Goal: Obtain resource: Download file/media

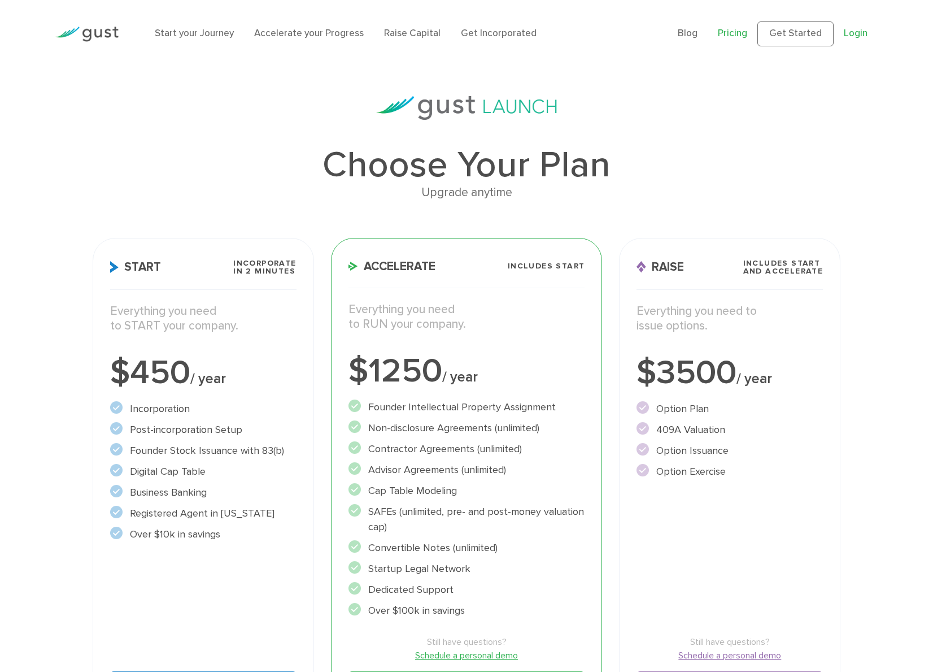
click at [851, 35] on link "Login" at bounding box center [856, 33] width 24 height 11
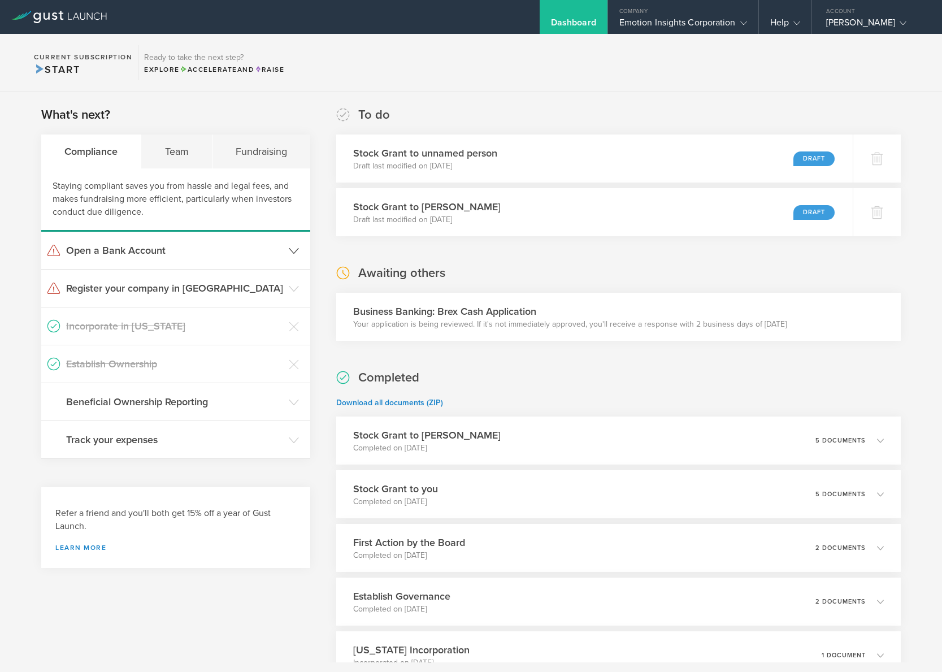
click at [289, 250] on polyline at bounding box center [293, 250] width 9 height 5
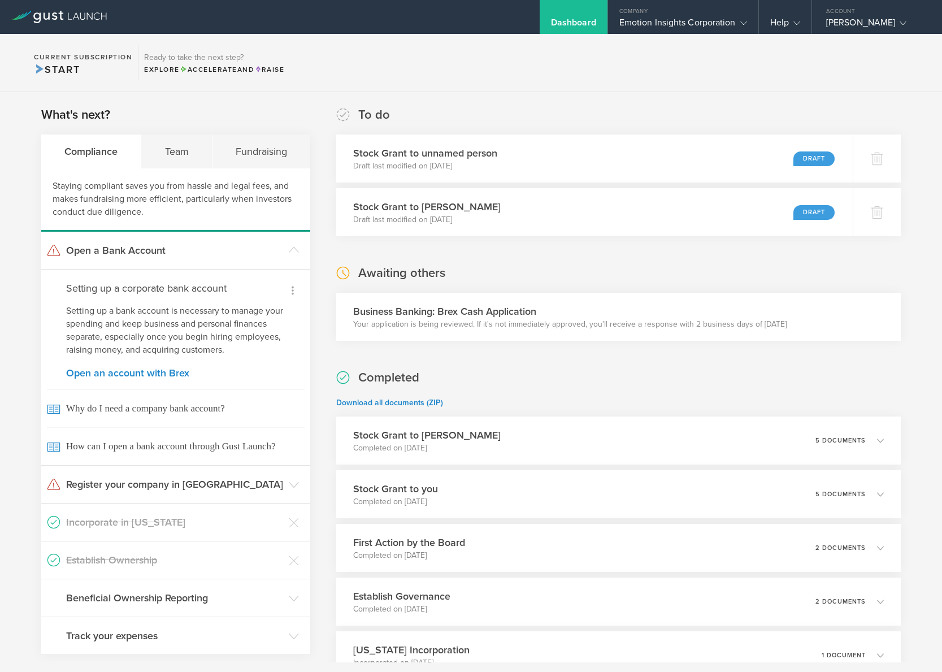
click at [290, 291] on icon at bounding box center [293, 291] width 14 height 14
click at [238, 325] on small "I already have a bank account" at bounding box center [245, 324] width 104 height 11
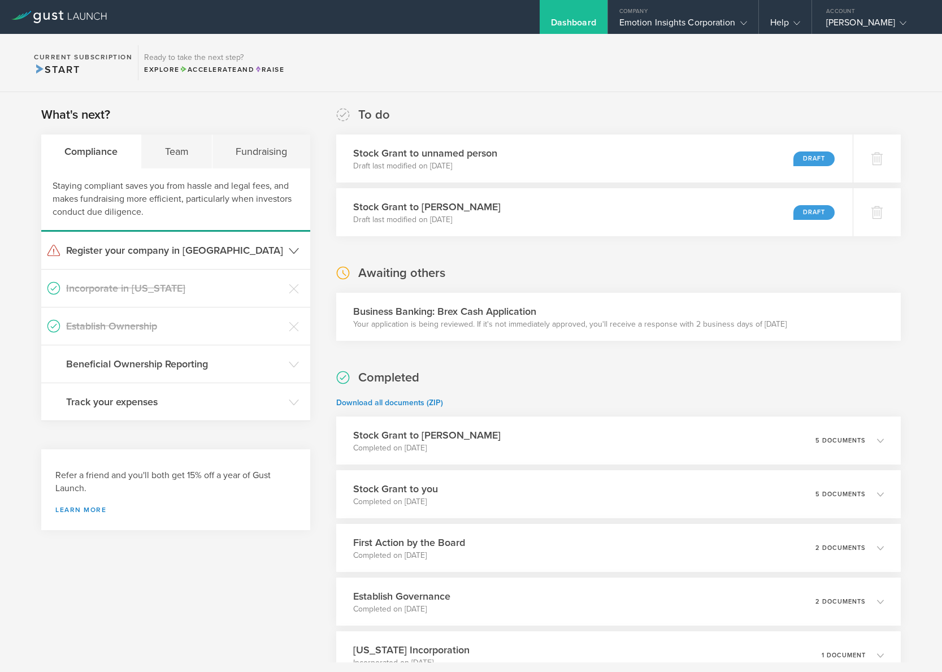
click at [292, 251] on polyline at bounding box center [293, 250] width 9 height 5
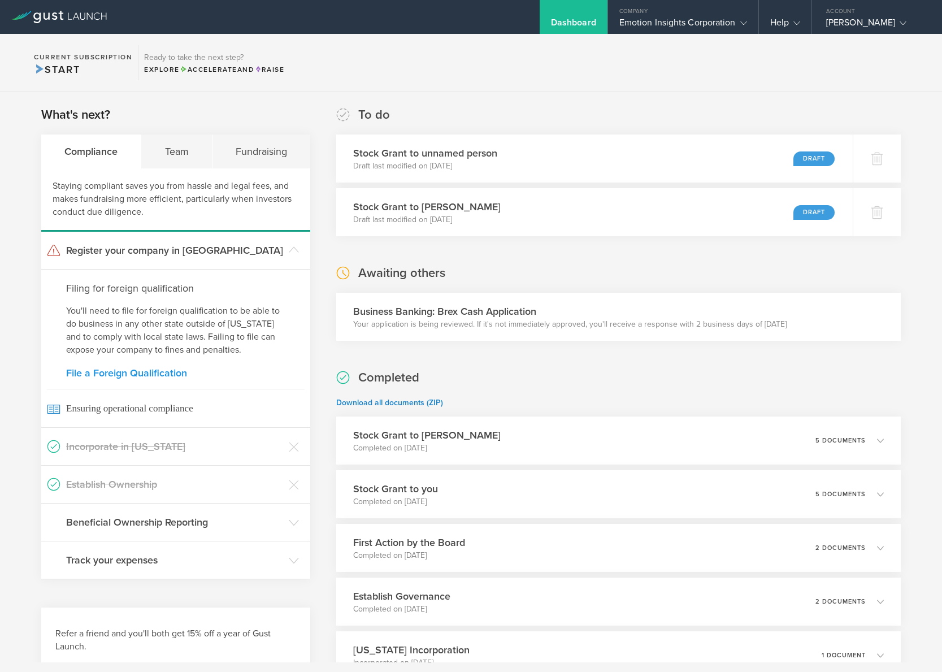
click at [134, 372] on link "File a Foreign Qualification" at bounding box center [175, 373] width 219 height 10
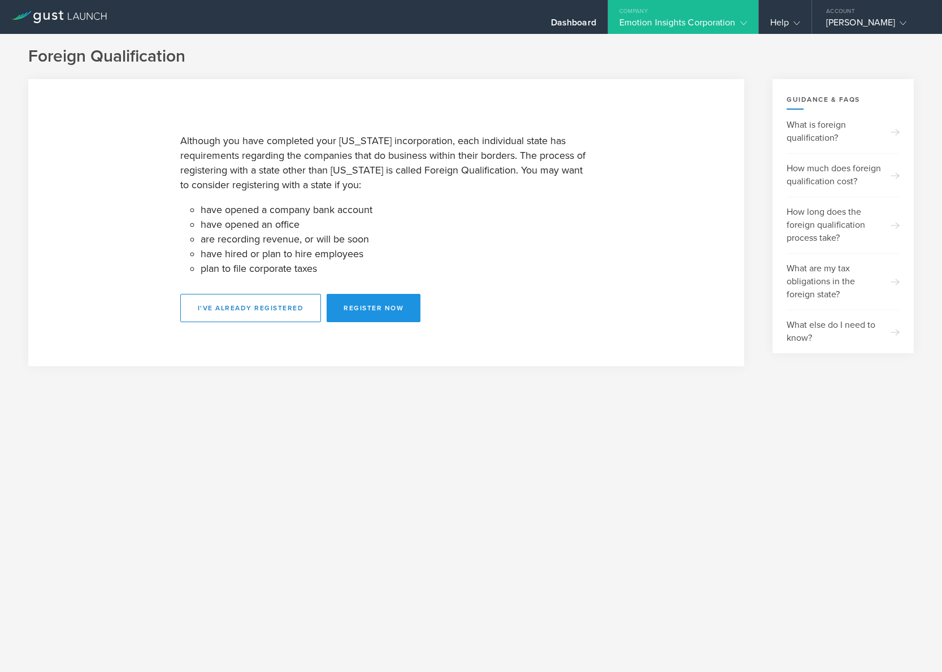
click at [371, 313] on button "Register Now" at bounding box center [373, 308] width 94 height 28
select select "WY"
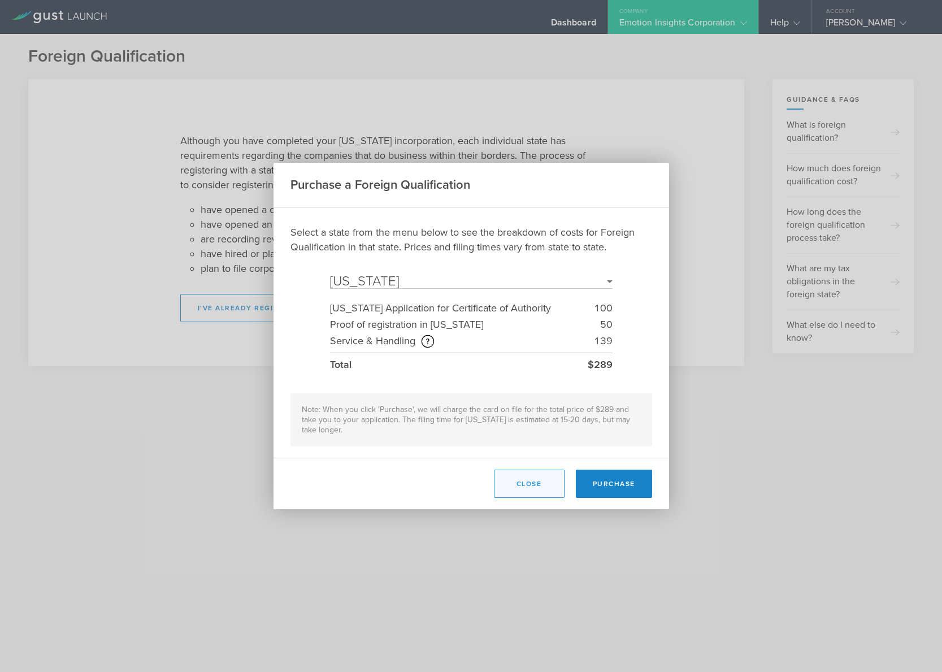
click at [523, 482] on button "Close" at bounding box center [529, 483] width 71 height 28
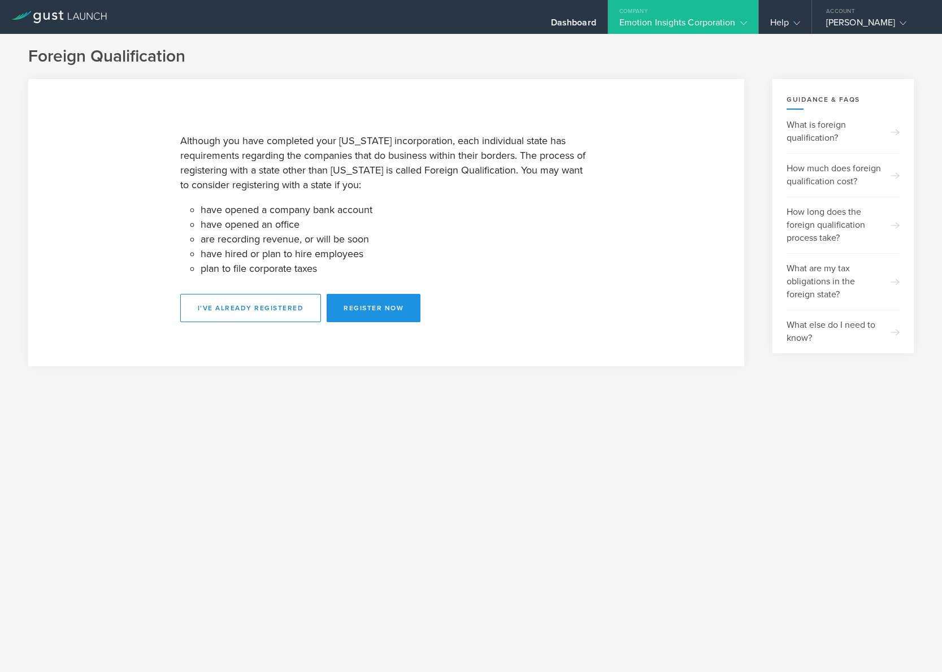
click at [358, 310] on button "Register Now" at bounding box center [373, 308] width 94 height 28
select select "WY"
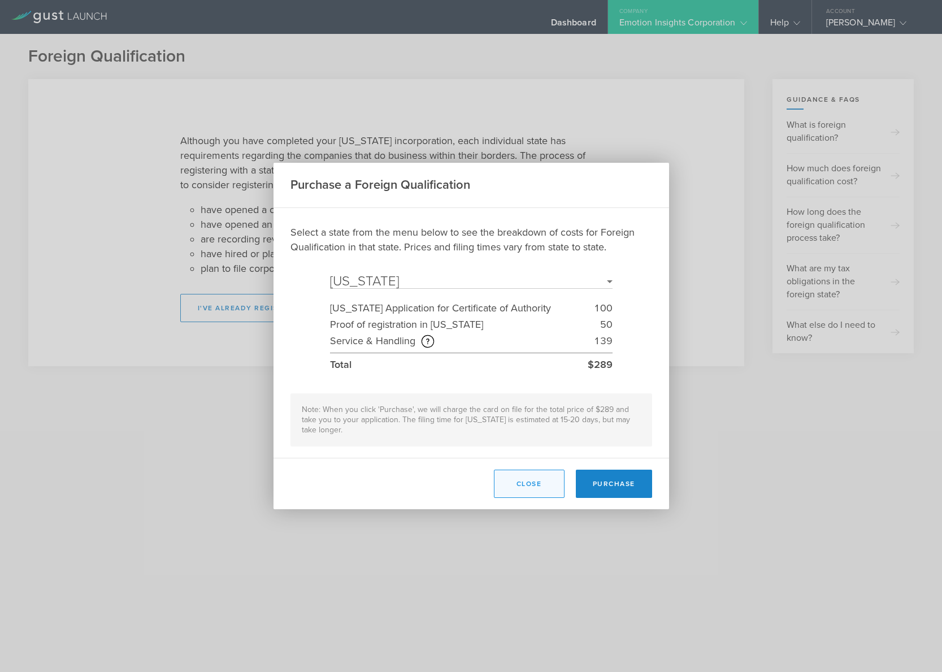
click at [532, 481] on button "Close" at bounding box center [529, 483] width 71 height 28
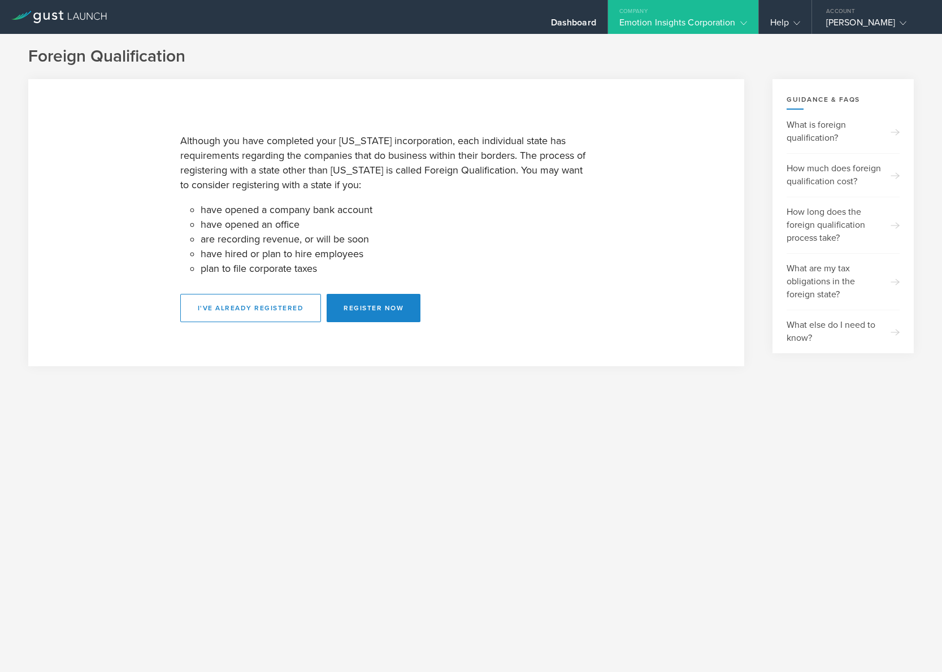
click at [657, 22] on div "Emotion Insights Corporation" at bounding box center [683, 25] width 128 height 17
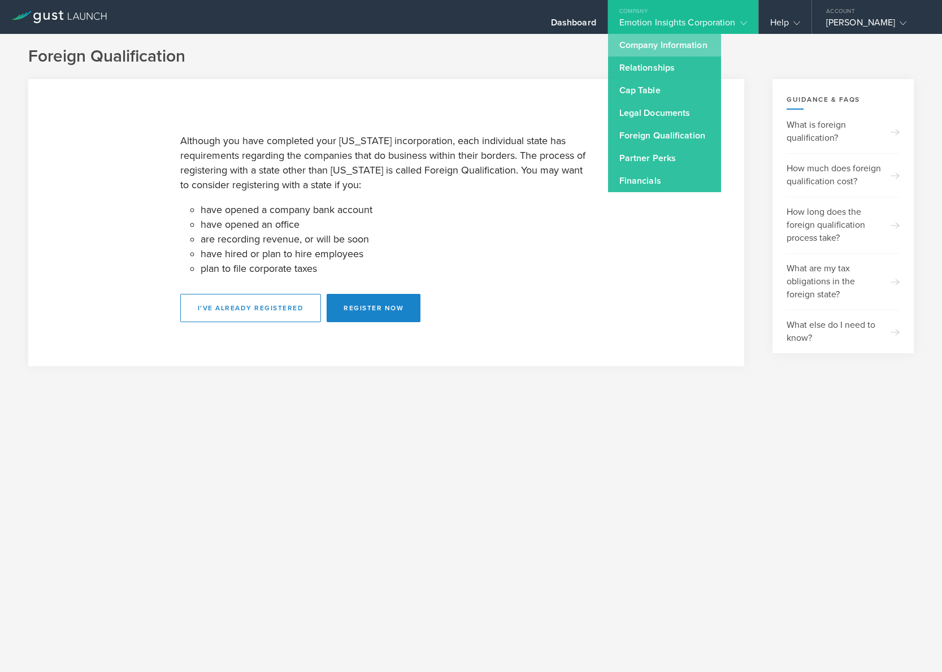
click at [632, 43] on link "Company Information" at bounding box center [664, 45] width 113 height 23
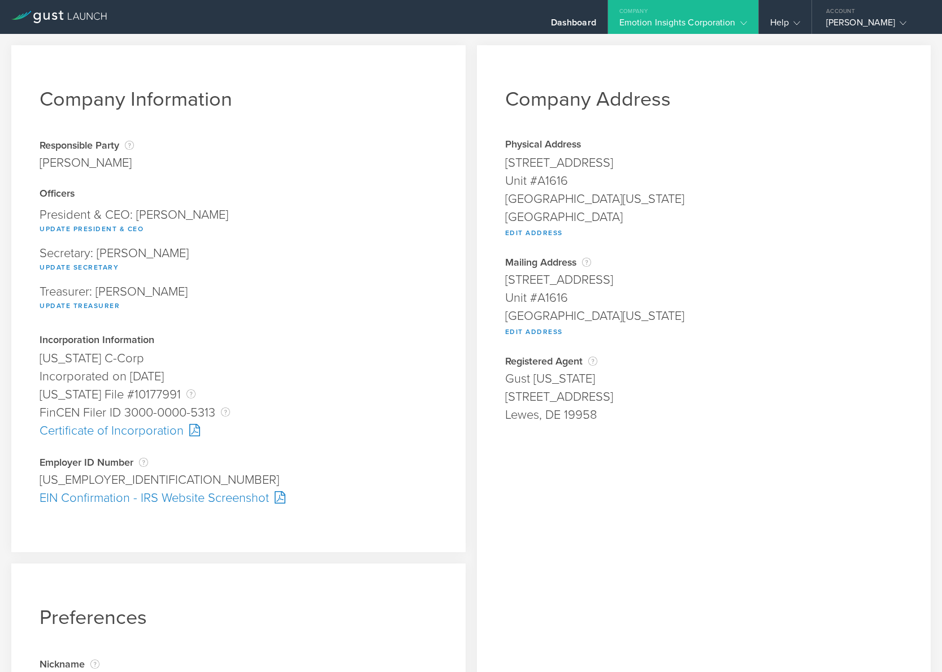
click at [668, 27] on div "Emotion Insights Corporation" at bounding box center [683, 25] width 128 height 17
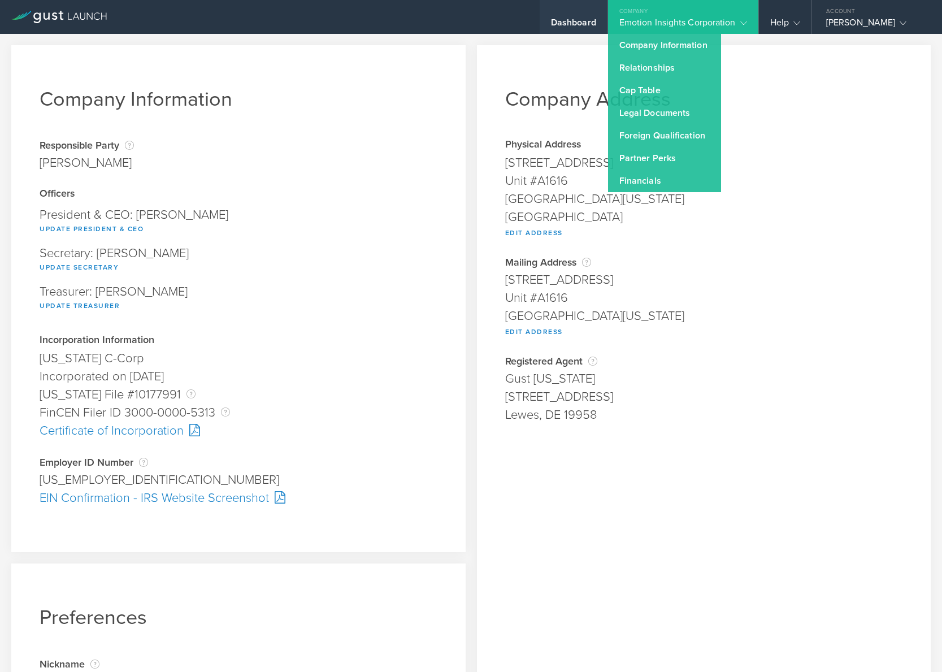
click at [560, 21] on div "Dashboard" at bounding box center [573, 25] width 45 height 17
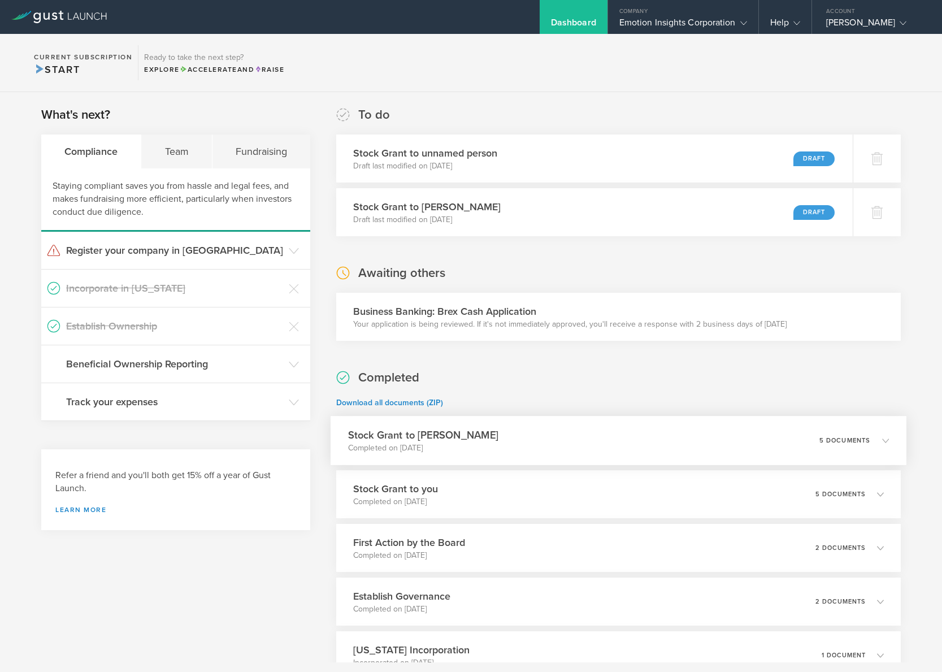
click at [452, 439] on h3 "Stock Grant to Jonathan Zeit" at bounding box center [423, 434] width 150 height 15
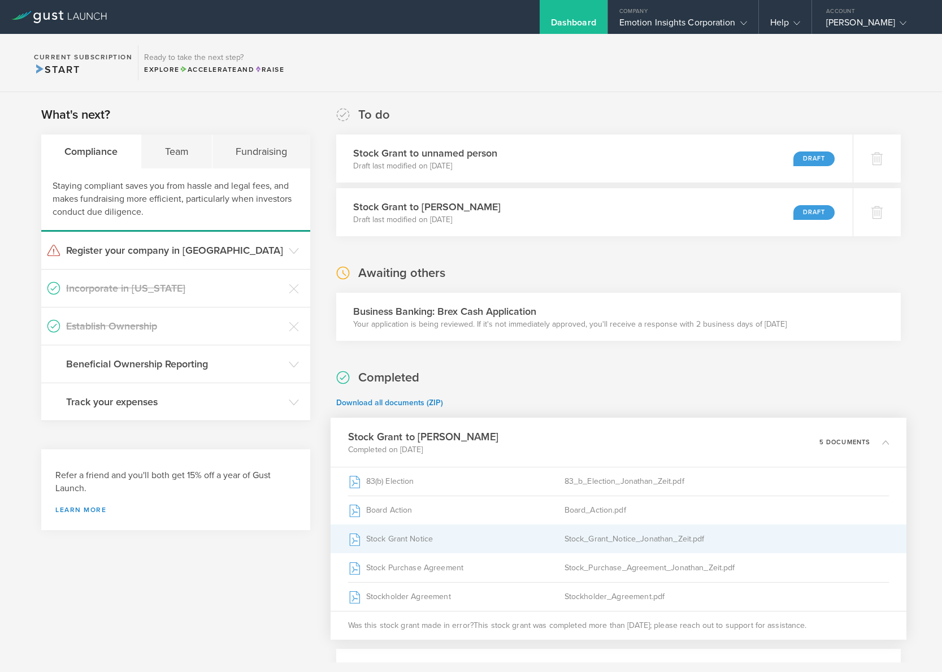
click at [578, 538] on div "Stock_Grant_Notice_Jonathan_Zeit.pdf" at bounding box center [726, 539] width 324 height 28
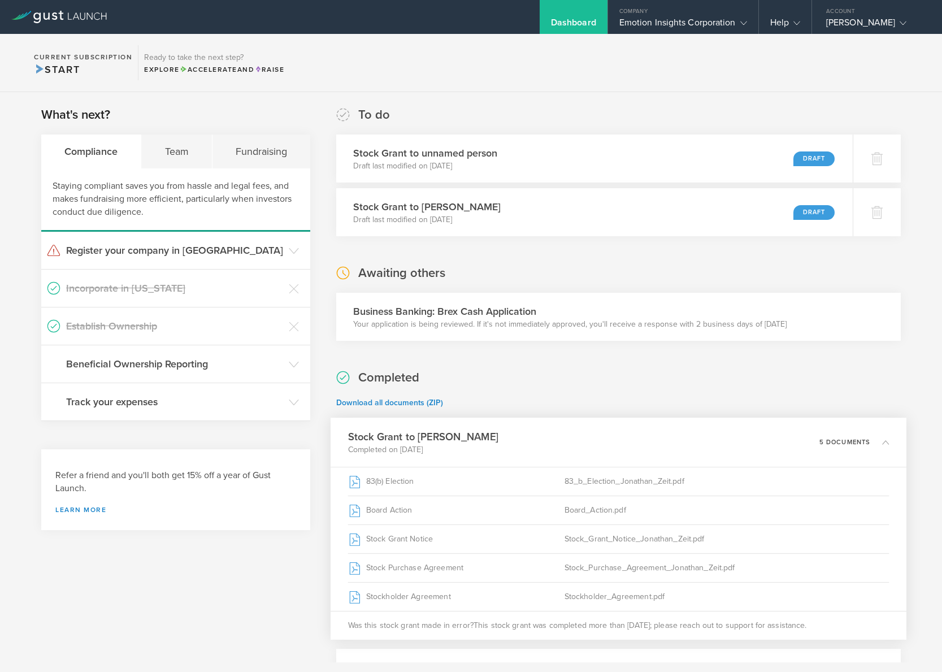
click at [882, 443] on icon at bounding box center [885, 441] width 7 height 7
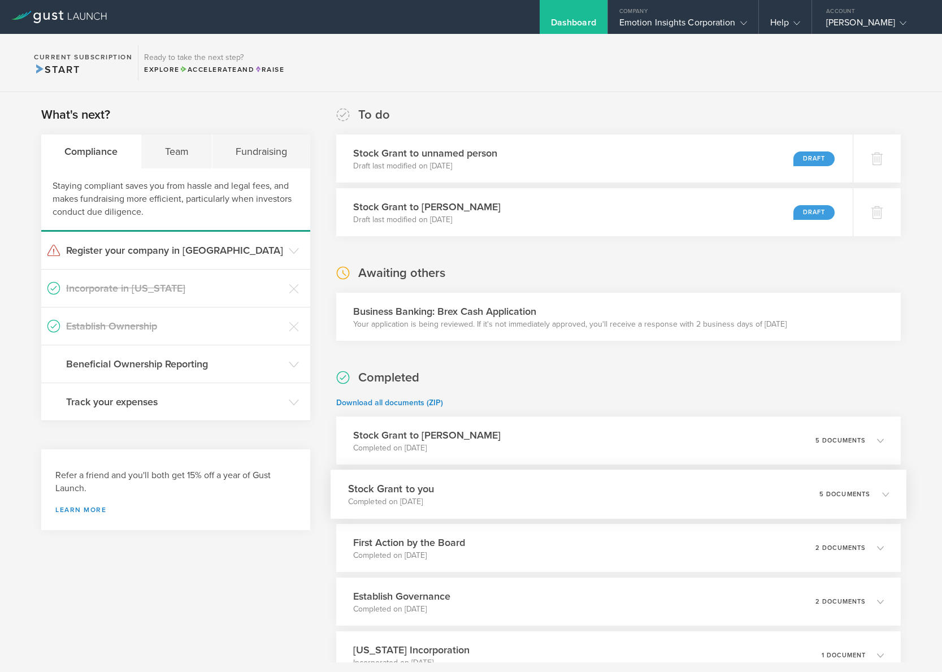
click at [882, 491] on icon at bounding box center [885, 493] width 7 height 7
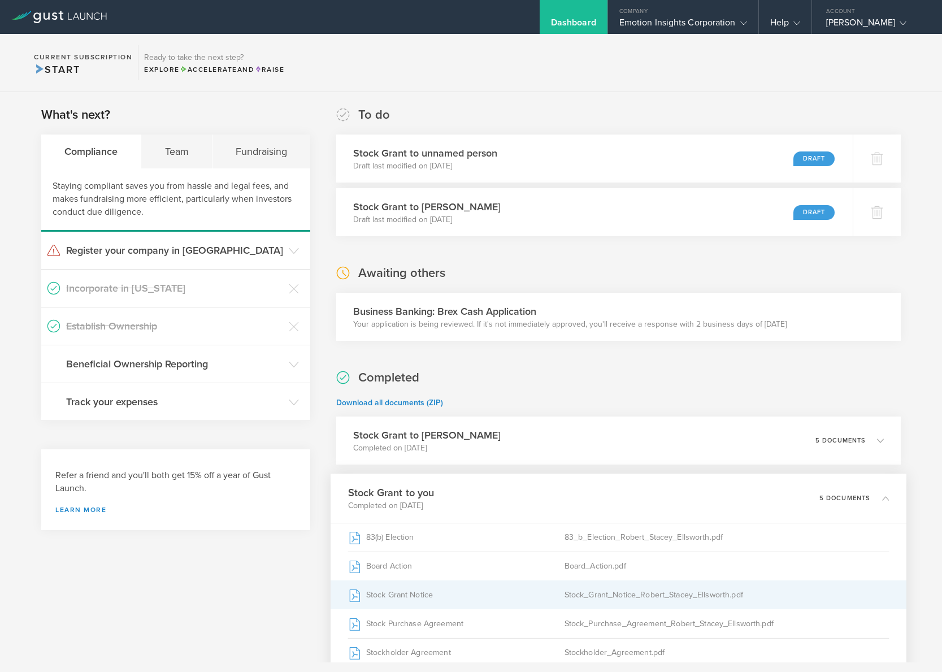
click at [598, 597] on div "Stock_Grant_Notice_Robert_Stacey_Ellsworth.pdf" at bounding box center [726, 595] width 324 height 28
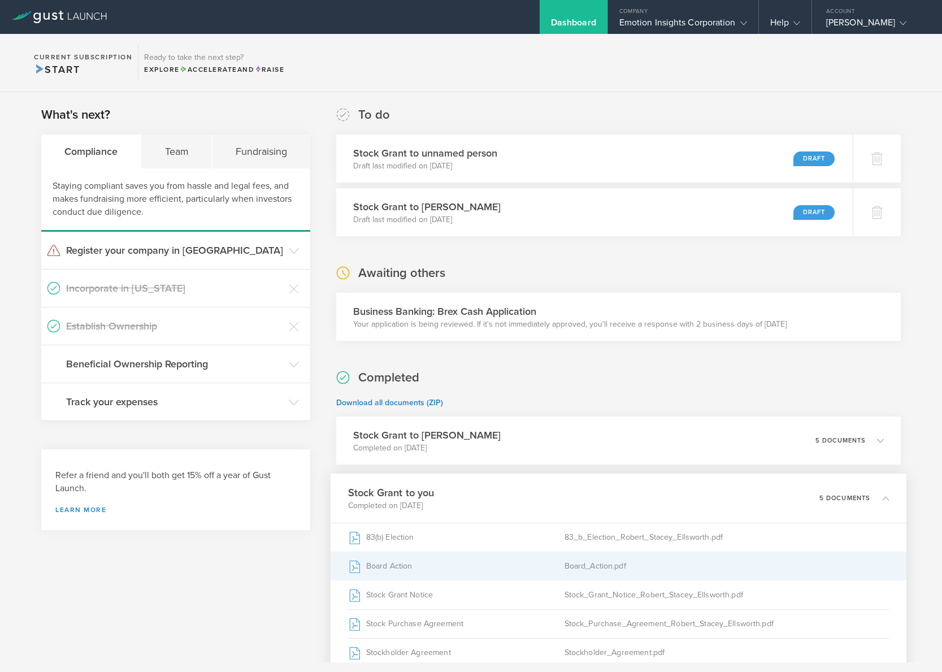
click at [564, 567] on div "Board_Action.pdf" at bounding box center [726, 566] width 324 height 28
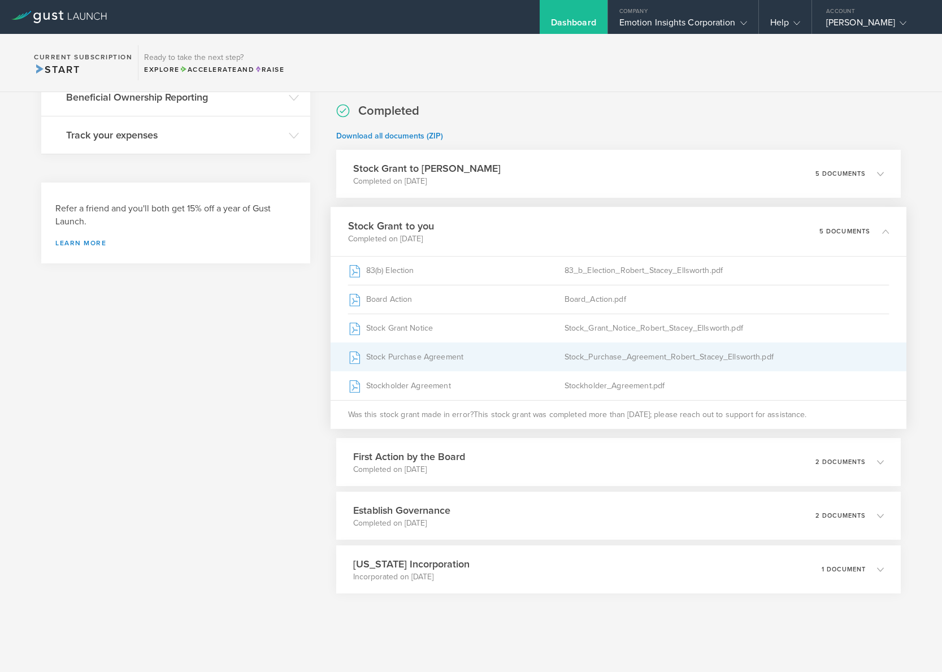
scroll to position [268, 0]
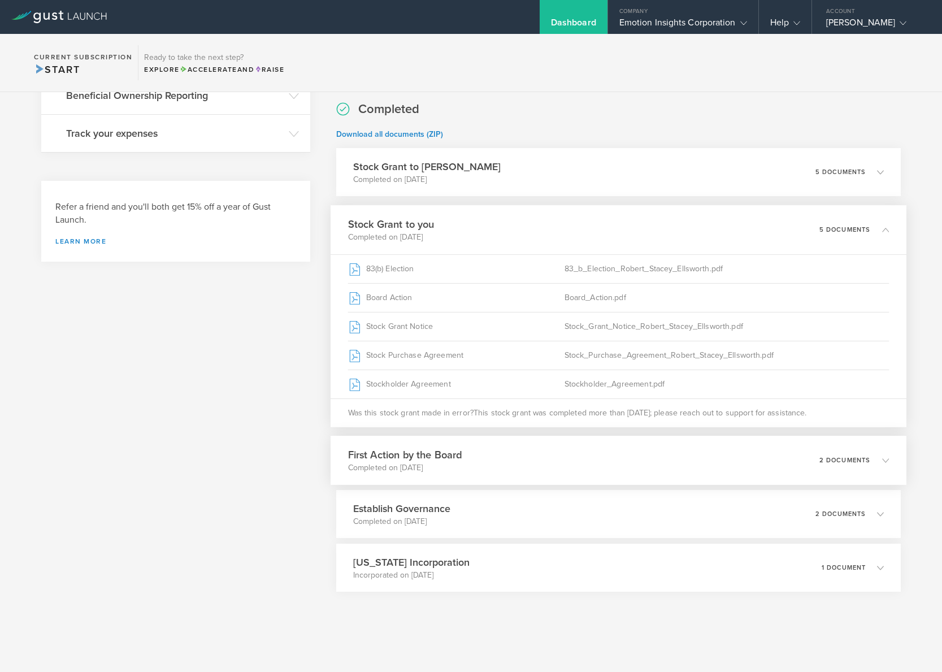
click at [457, 456] on h3 "First Action by the Board" at bounding box center [405, 454] width 114 height 15
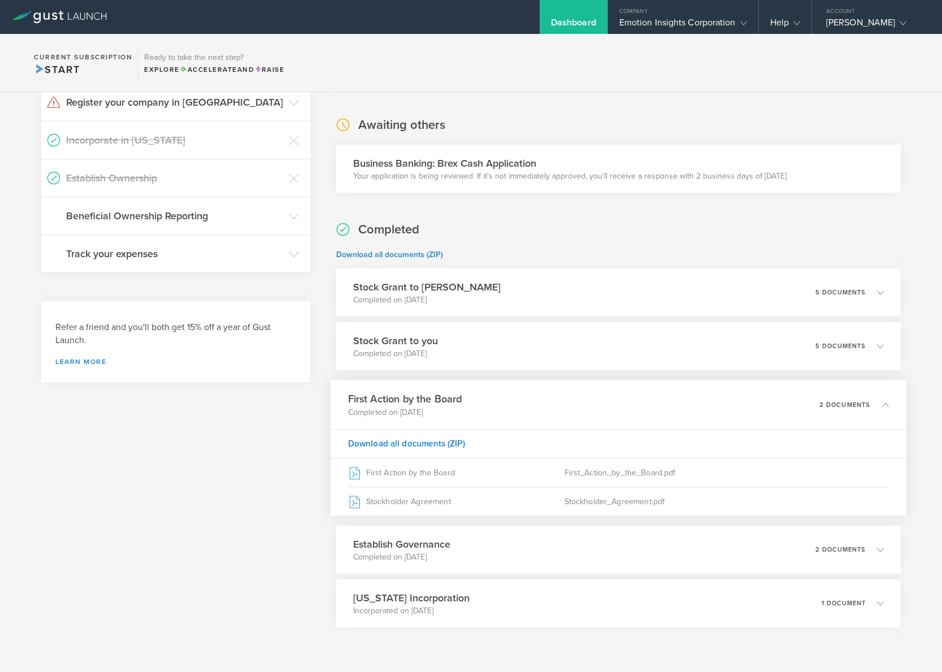
scroll to position [184, 0]
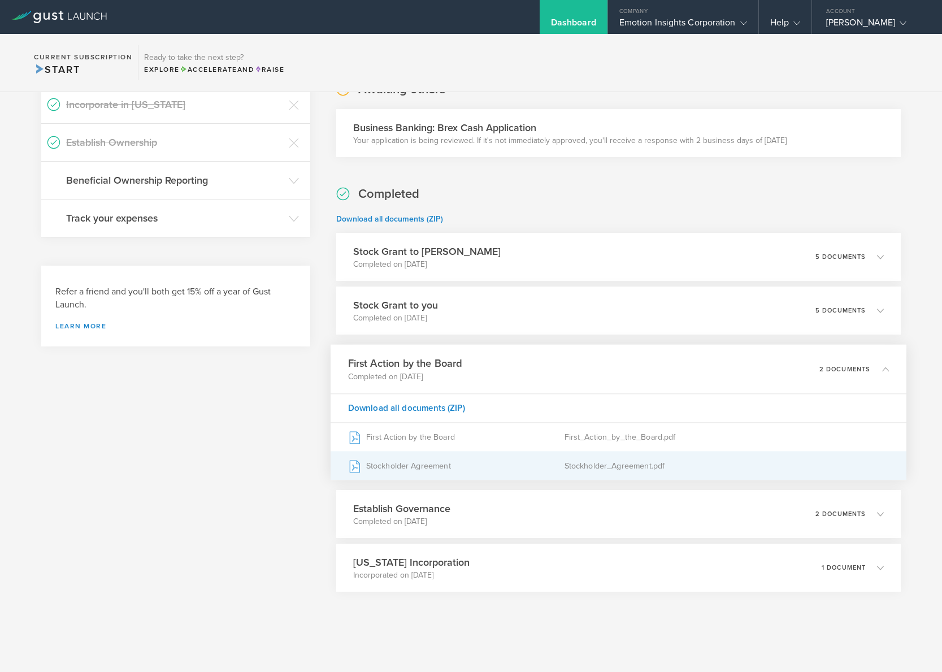
click at [408, 467] on div "Stockholder Agreement" at bounding box center [456, 465] width 216 height 28
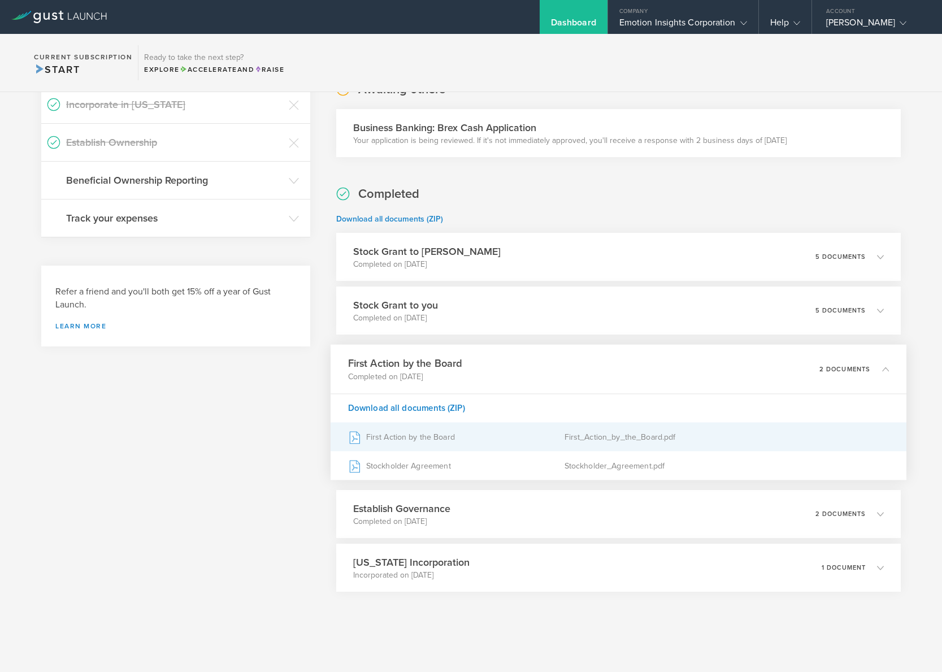
click at [430, 438] on div "First Action by the Board" at bounding box center [456, 437] width 216 height 28
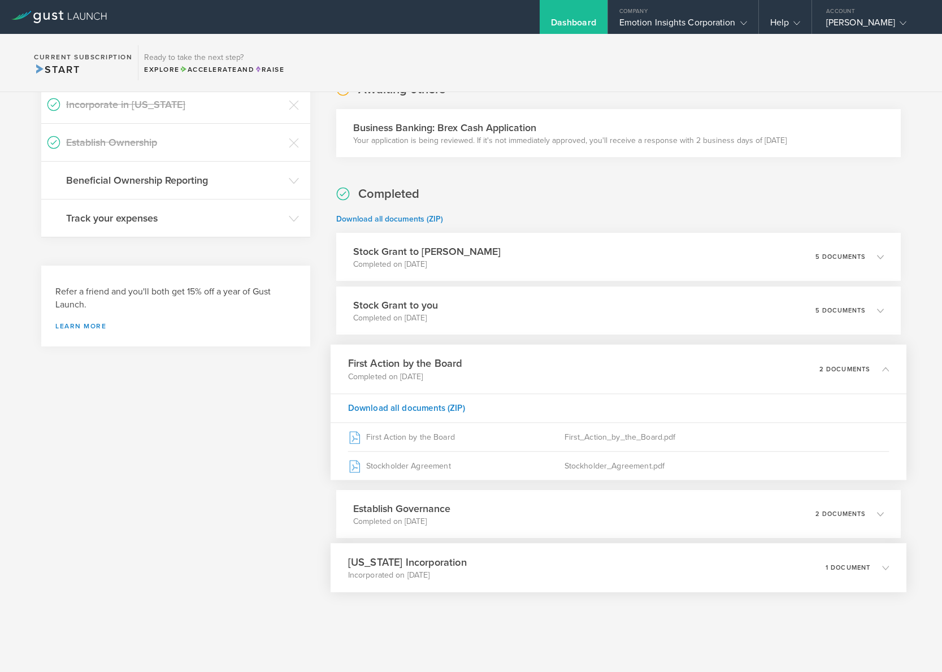
click at [403, 568] on h3 "Delaware Incorporation" at bounding box center [407, 561] width 119 height 15
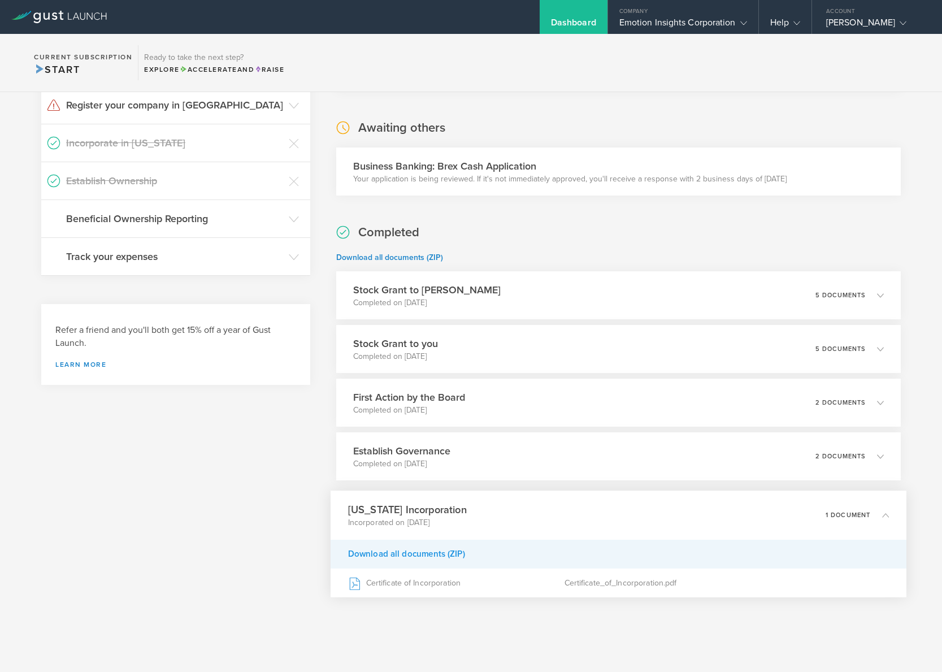
scroll to position [150, 0]
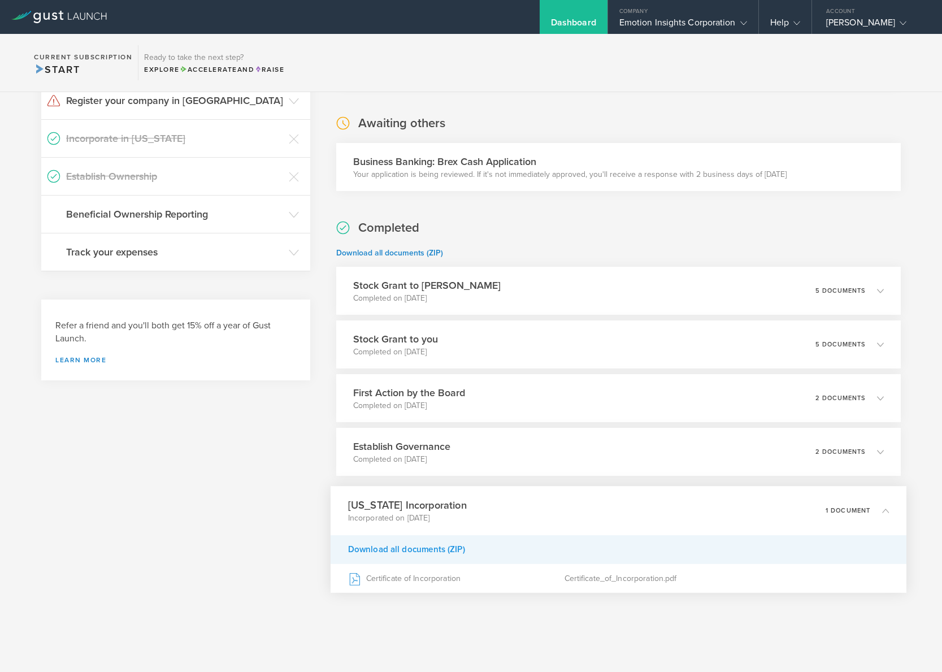
click at [397, 544] on div "Download all documents (ZIP)" at bounding box center [618, 549] width 576 height 29
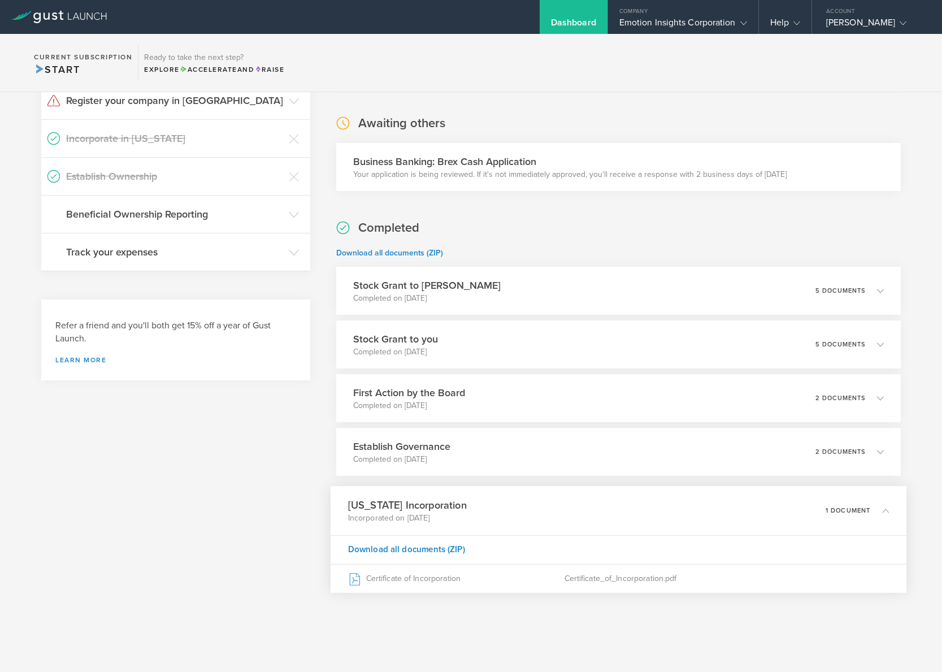
click at [551, 19] on div "Dashboard" at bounding box center [573, 25] width 45 height 17
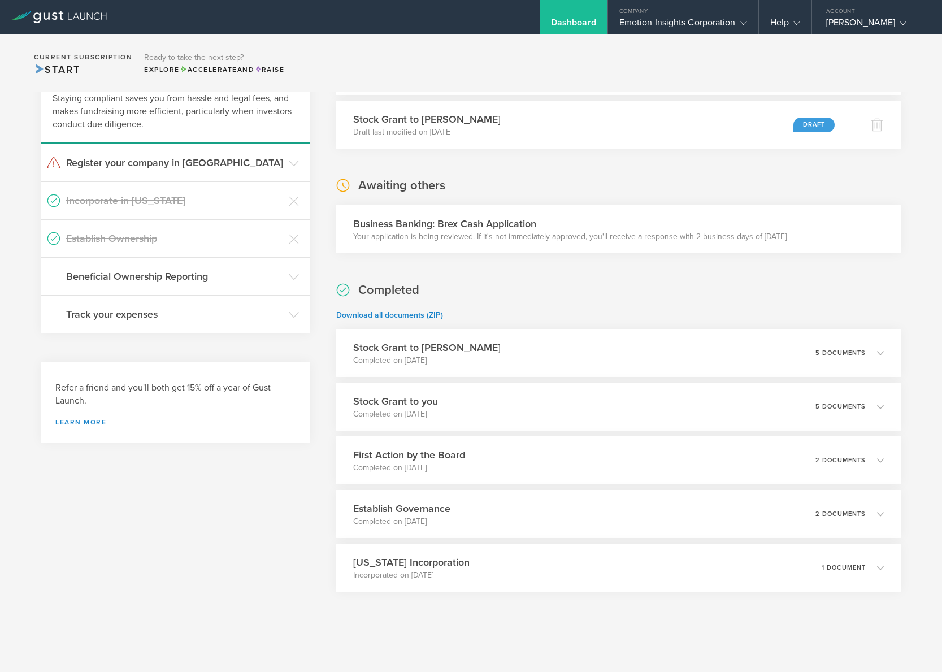
scroll to position [88, 0]
click at [456, 123] on h3 "Stock Grant to Gentry Collins" at bounding box center [423, 118] width 150 height 15
